Goal: Learn about a topic: Learn about a topic

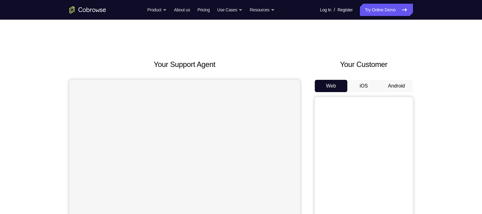
scroll to position [74, 0]
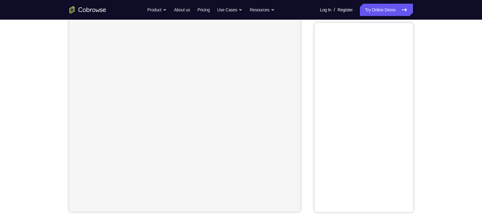
click at [467, 72] on div "Your Support Agent Your Customer Web iOS Android Next Steps We’d be happy to gi…" at bounding box center [241, 148] width 482 height 404
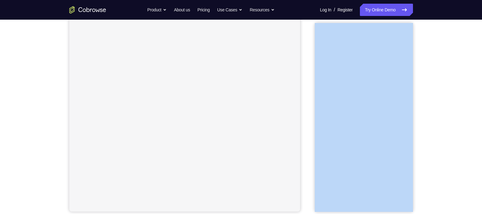
click at [467, 72] on div "Your Support Agent Your Customer Web iOS Android Next Steps We’d be happy to gi…" at bounding box center [241, 148] width 482 height 404
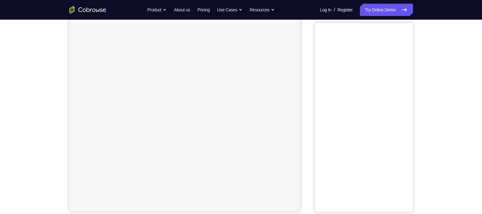
click at [449, 74] on div "Your Support Agent Your Customer Web iOS Android Next Steps We’d be happy to gi…" at bounding box center [241, 148] width 482 height 404
click at [471, 120] on div "Your Support Agent Your Customer Web iOS Android Next Steps We’d be happy to gi…" at bounding box center [241, 148] width 482 height 404
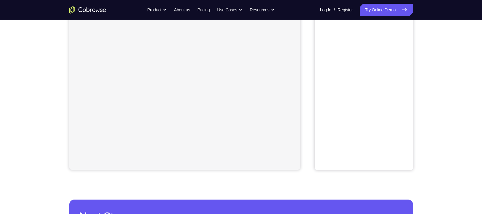
scroll to position [90, 0]
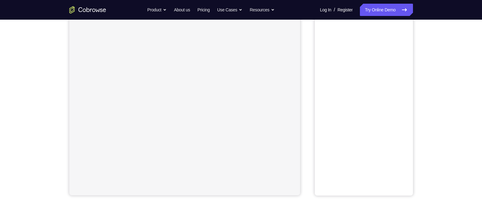
click at [451, 103] on div "Your Support Agent Your Customer Web iOS Android Next Steps We’d be happy to gi…" at bounding box center [241, 131] width 482 height 404
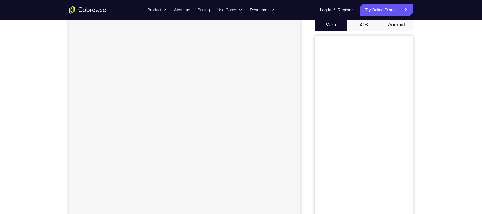
scroll to position [63, 0]
click at [364, 26] on button "iOS" at bounding box center [363, 23] width 33 height 12
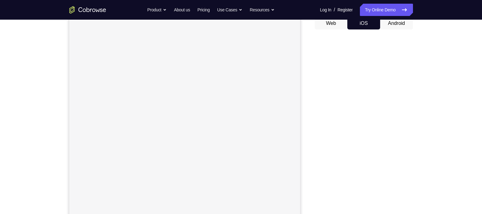
click at [389, 25] on button "Android" at bounding box center [396, 23] width 33 height 12
click at [423, 72] on div "Your Support Agent Your Customer Web iOS Android Next Steps We’d be happy to gi…" at bounding box center [241, 145] width 392 height 404
click at [366, 28] on button "iOS" at bounding box center [363, 26] width 33 height 12
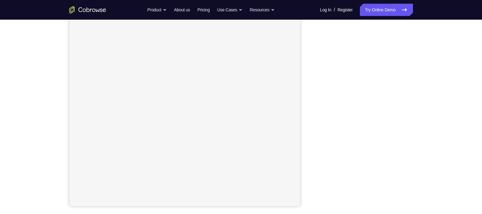
scroll to position [80, 0]
